Goal: Transaction & Acquisition: Subscribe to service/newsletter

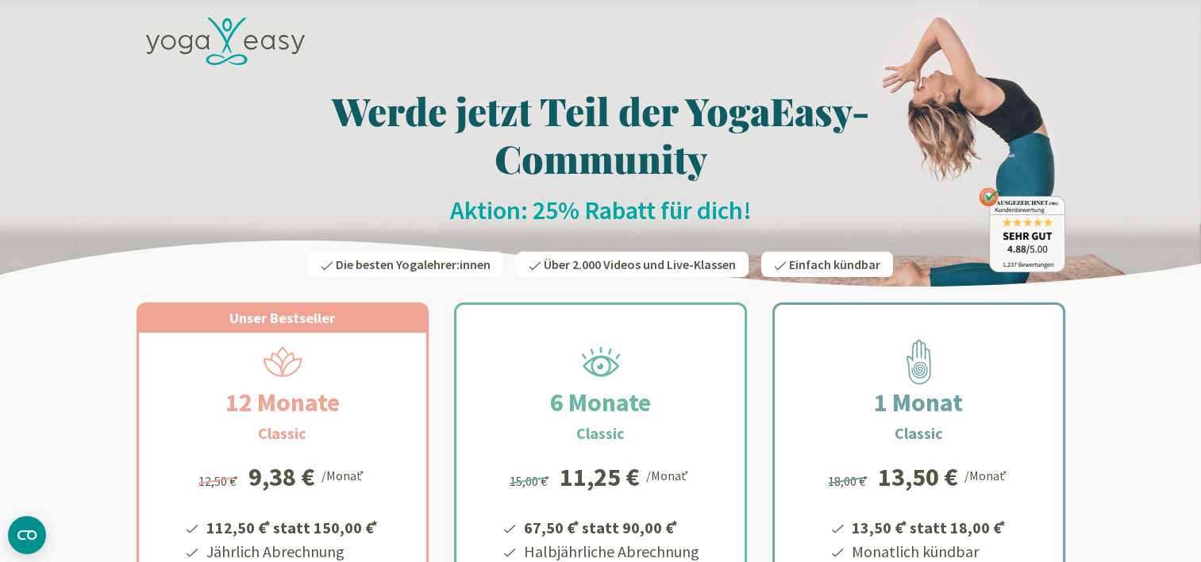
click at [619, 42] on div at bounding box center [601, 44] width 929 height 72
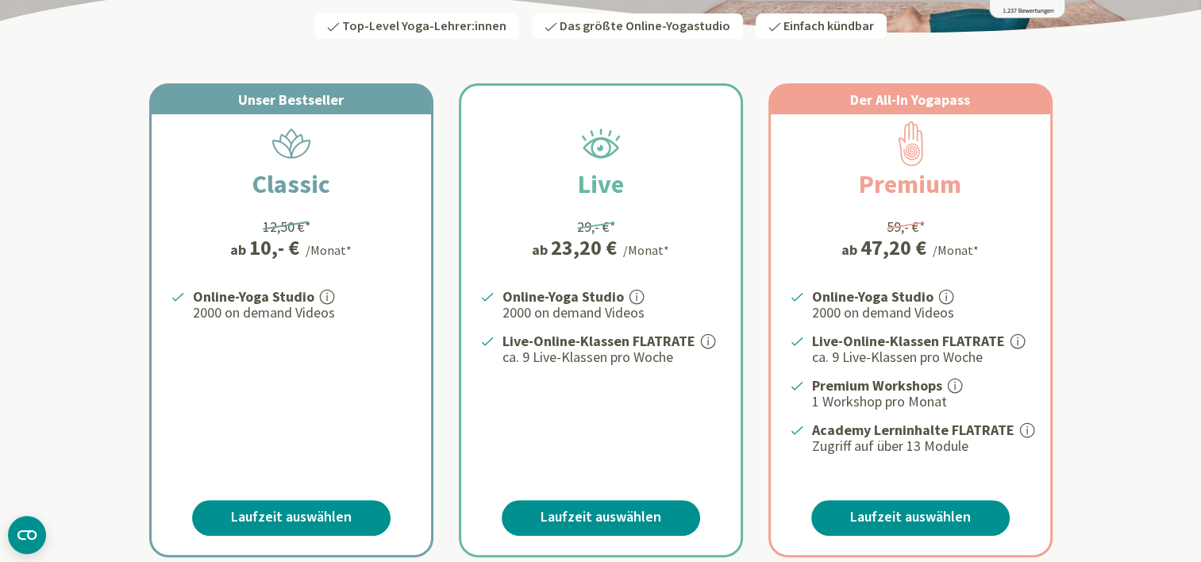
scroll to position [296, 0]
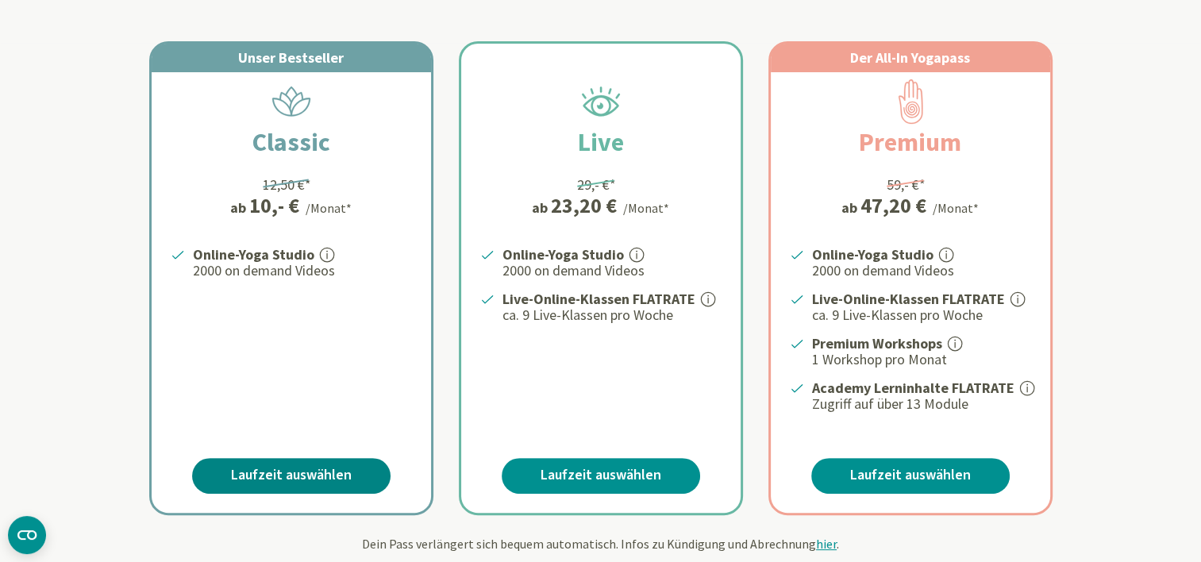
click at [279, 465] on link "Laufzeit auswählen" at bounding box center [291, 476] width 198 height 36
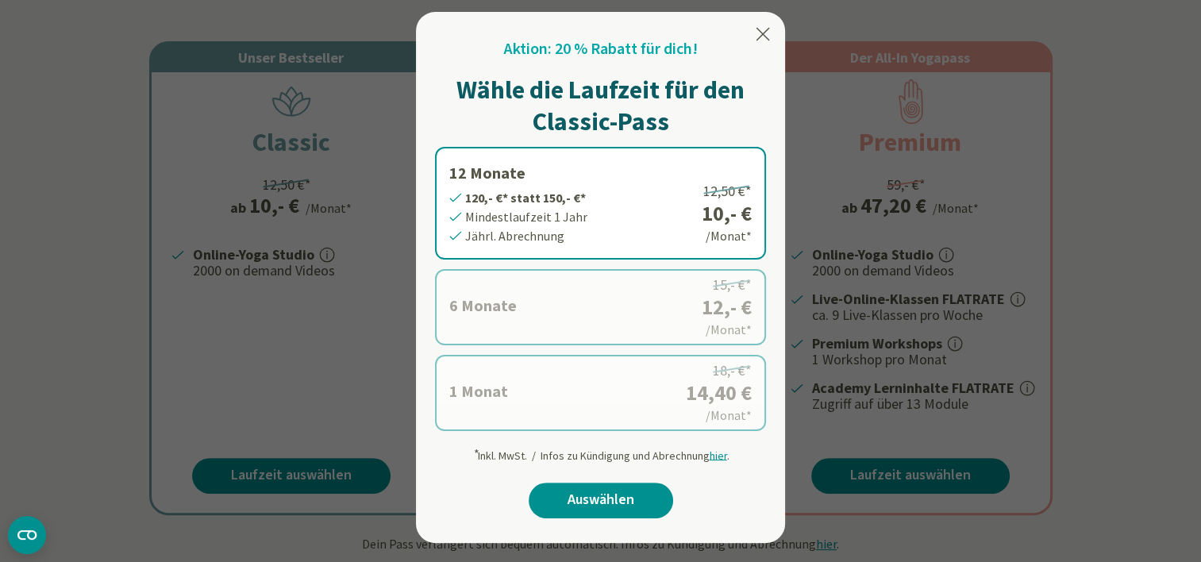
click at [764, 30] on icon at bounding box center [762, 34] width 19 height 19
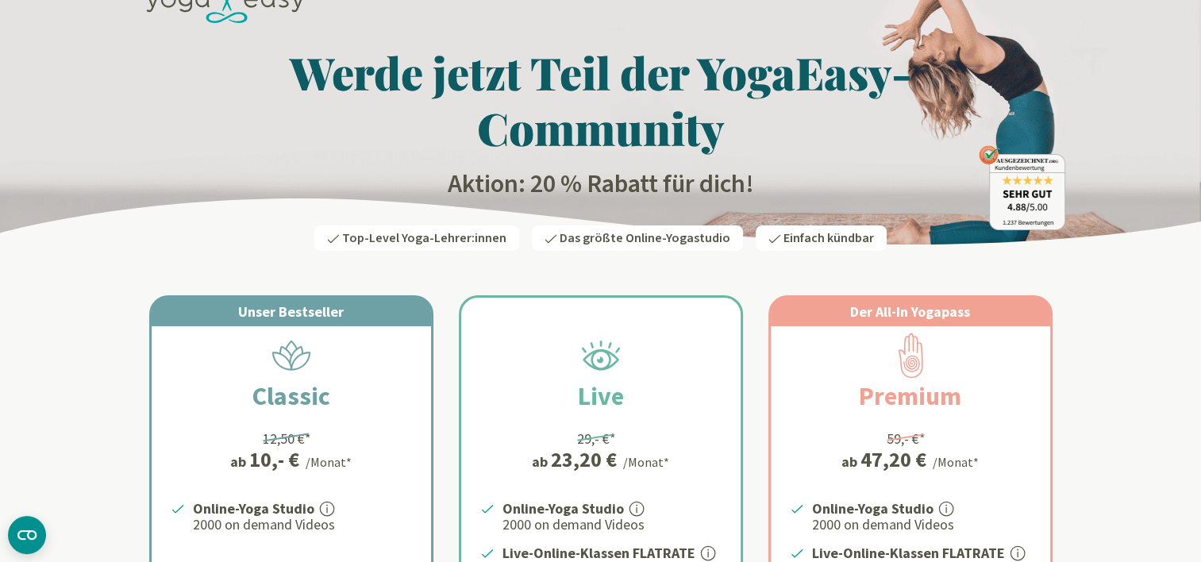
scroll to position [0, 0]
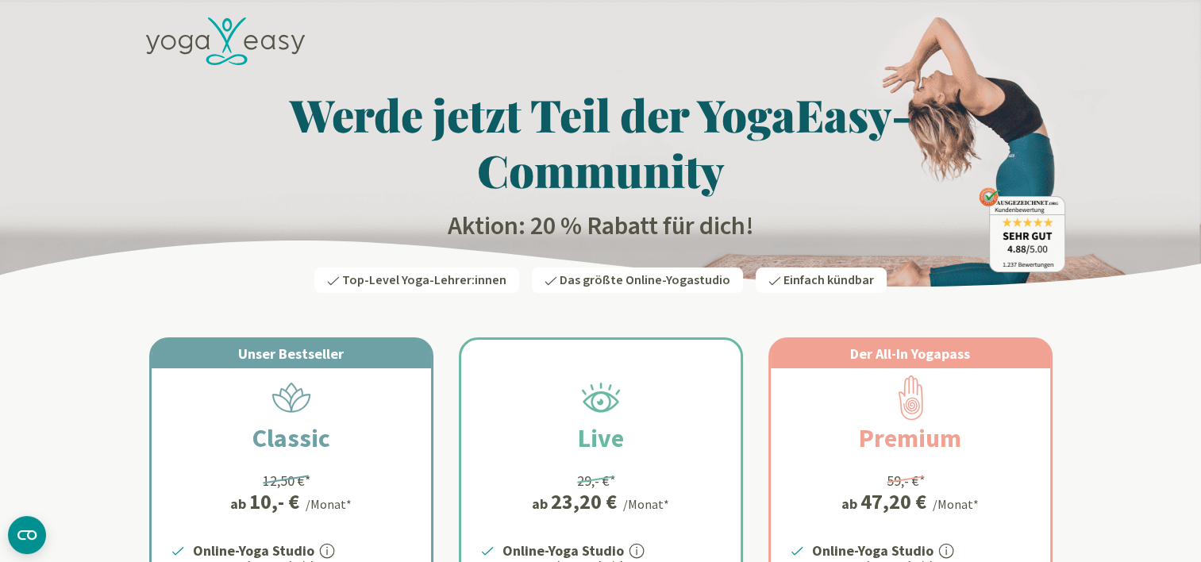
click at [738, 116] on h1 "Werde jetzt Teil der YogaEasy-Community" at bounding box center [601, 142] width 929 height 111
